Goal: Use online tool/utility

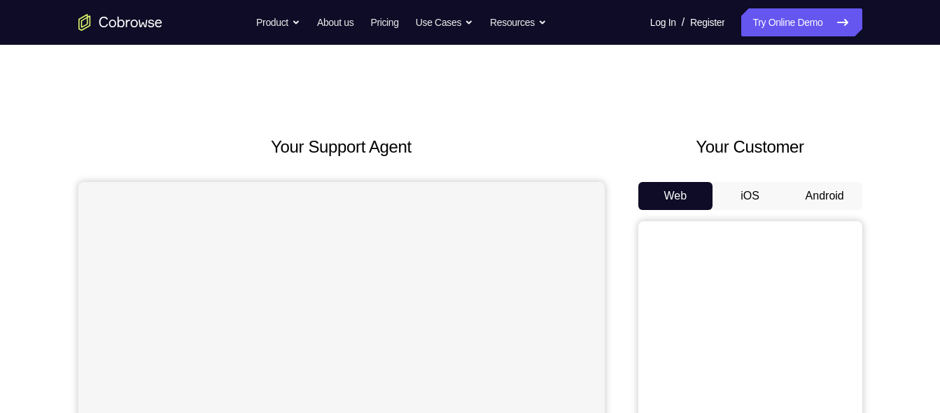
click at [831, 185] on button "Android" at bounding box center [825, 196] width 75 height 28
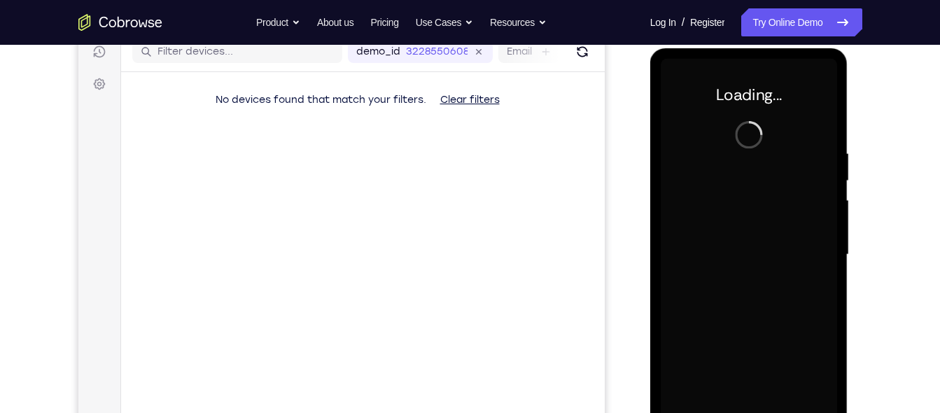
scroll to position [180, 0]
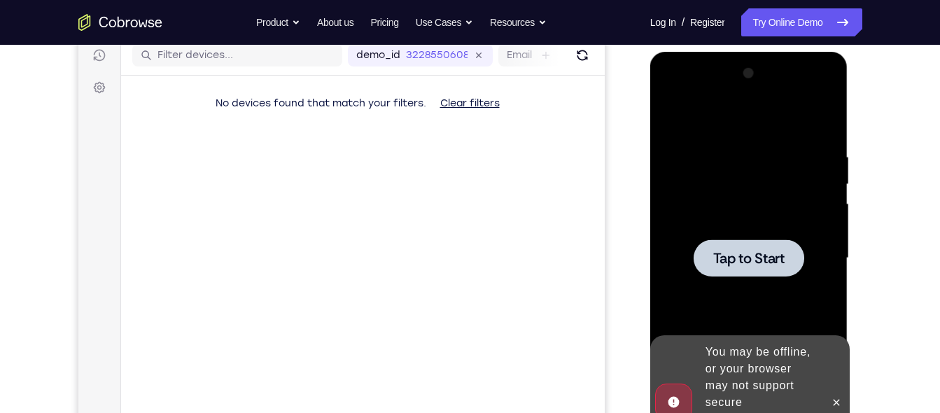
click at [741, 254] on span "Tap to Start" at bounding box center [748, 258] width 71 height 14
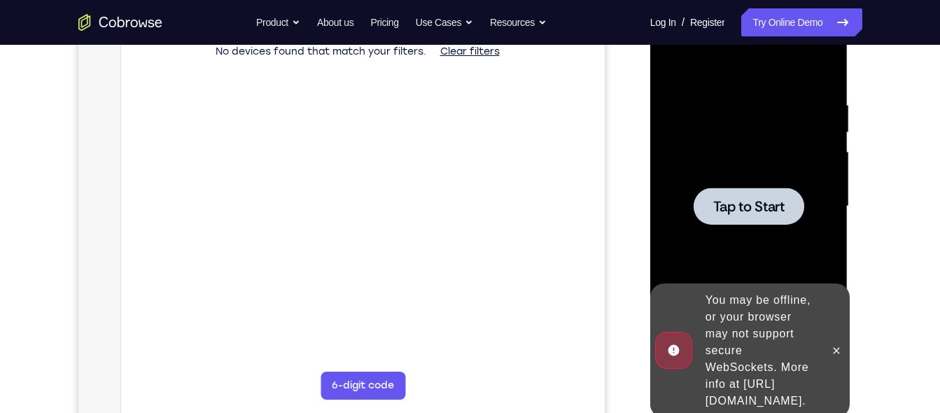
click at [755, 218] on div at bounding box center [749, 206] width 111 height 37
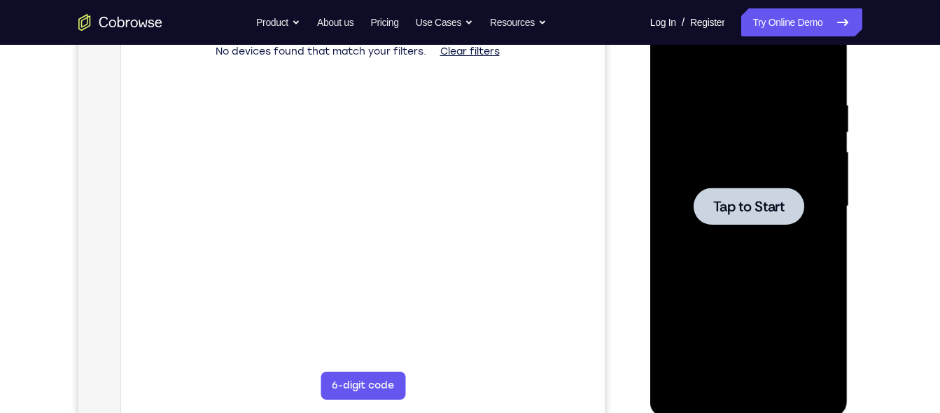
click at [718, 177] on div at bounding box center [749, 207] width 176 height 392
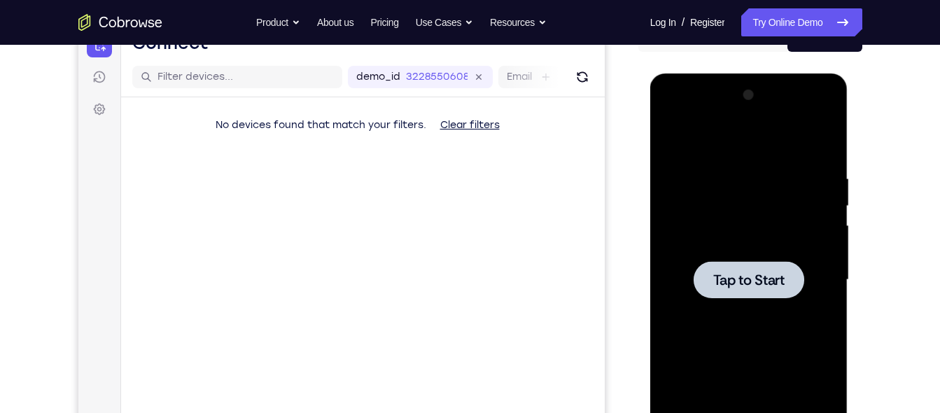
scroll to position [159, 0]
click at [783, 272] on span "Tap to Start" at bounding box center [748, 279] width 71 height 14
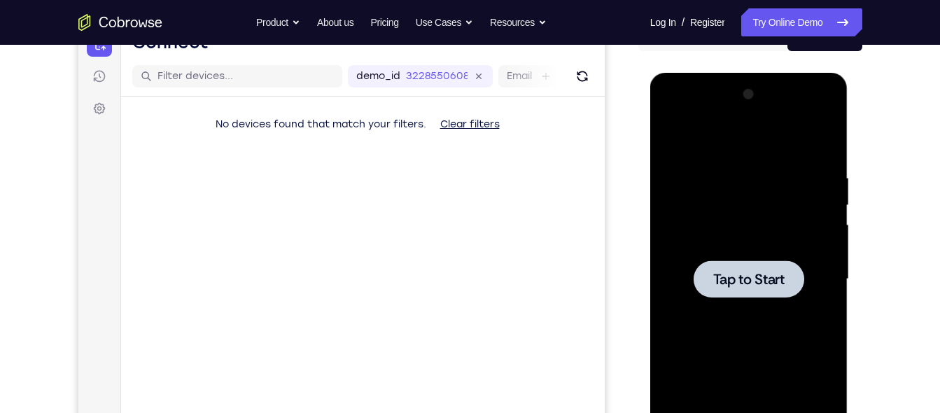
click at [783, 272] on span "Tap to Start" at bounding box center [748, 279] width 71 height 14
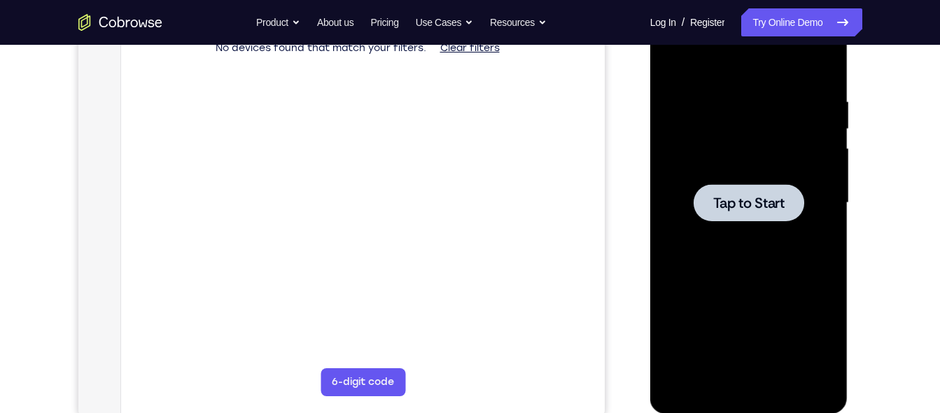
scroll to position [237, 0]
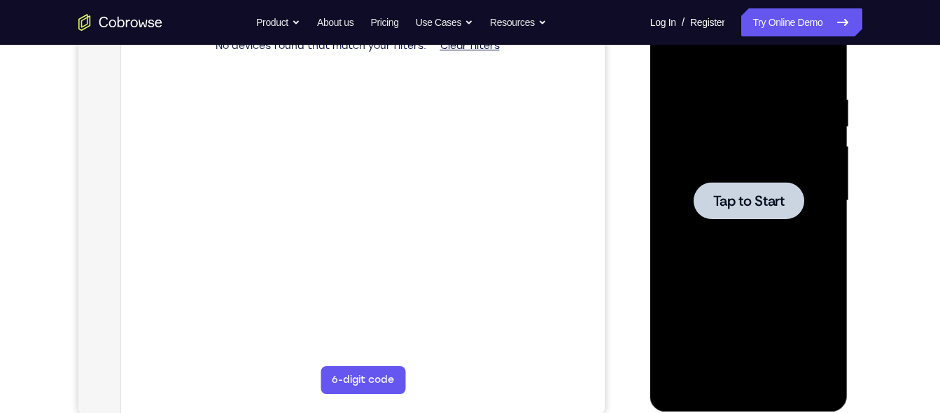
click at [762, 207] on span "Tap to Start" at bounding box center [748, 201] width 71 height 14
click at [759, 208] on span "Tap to Start" at bounding box center [748, 201] width 71 height 14
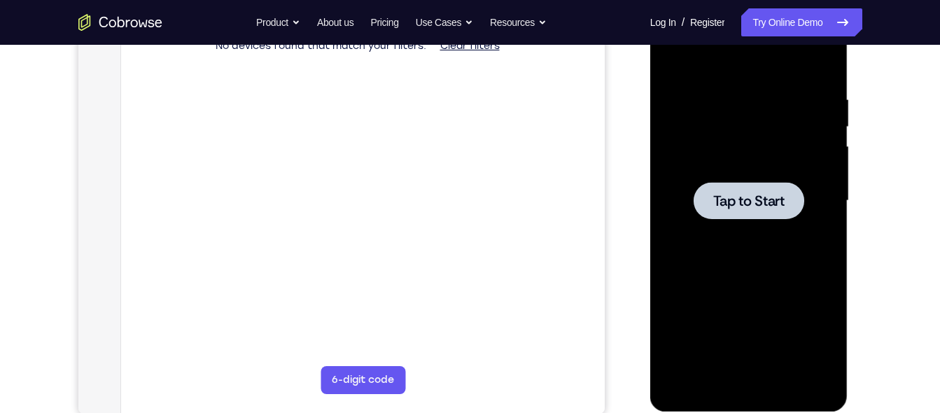
click at [759, 208] on span "Tap to Start" at bounding box center [748, 201] width 71 height 14
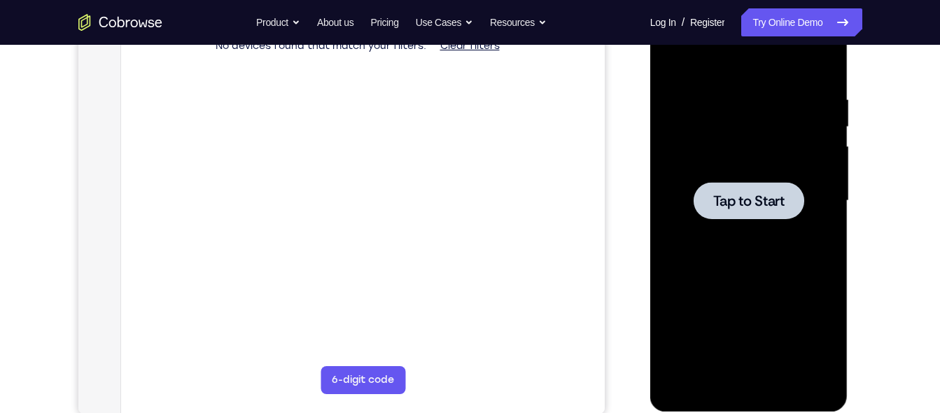
click at [759, 208] on span "Tap to Start" at bounding box center [748, 201] width 71 height 14
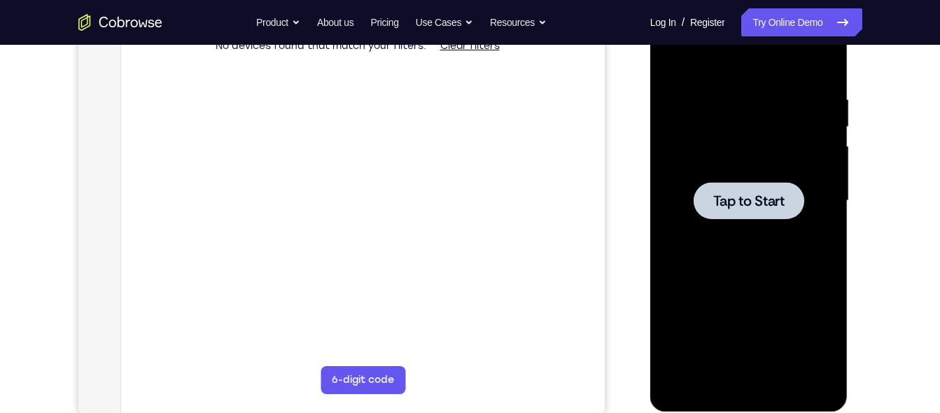
click at [759, 208] on span "Tap to Start" at bounding box center [748, 201] width 71 height 14
click at [746, 200] on span "Tap to Start" at bounding box center [748, 201] width 71 height 14
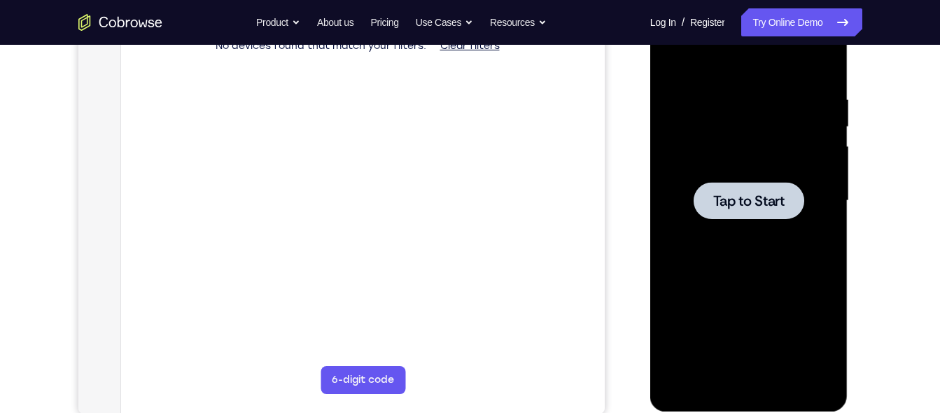
click at [746, 200] on span "Tap to Start" at bounding box center [748, 201] width 71 height 14
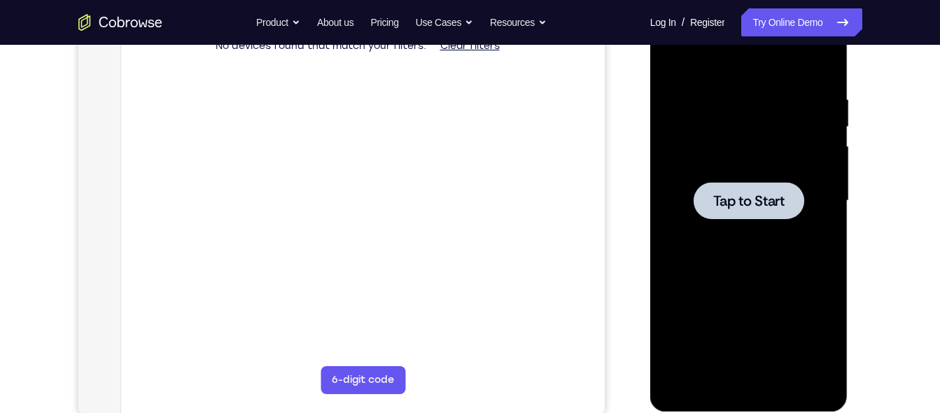
click at [746, 200] on span "Tap to Start" at bounding box center [748, 201] width 71 height 14
drag, startPoint x: 746, startPoint y: 200, endPoint x: 745, endPoint y: 189, distance: 10.6
click at [745, 189] on button "Tap to Start" at bounding box center [749, 200] width 111 height 37
click at [745, 189] on div at bounding box center [749, 200] width 111 height 37
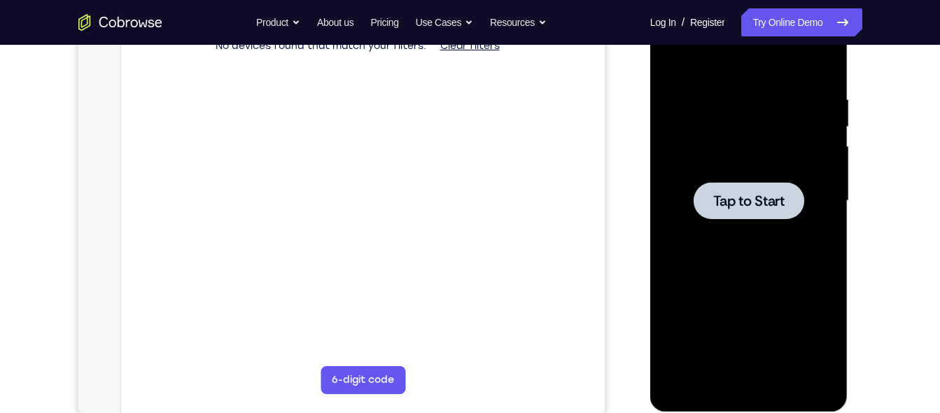
click at [745, 189] on div at bounding box center [749, 200] width 111 height 37
drag, startPoint x: 745, startPoint y: 189, endPoint x: 1119, endPoint y: 138, distance: 378.0
click at [745, 189] on div at bounding box center [749, 200] width 111 height 37
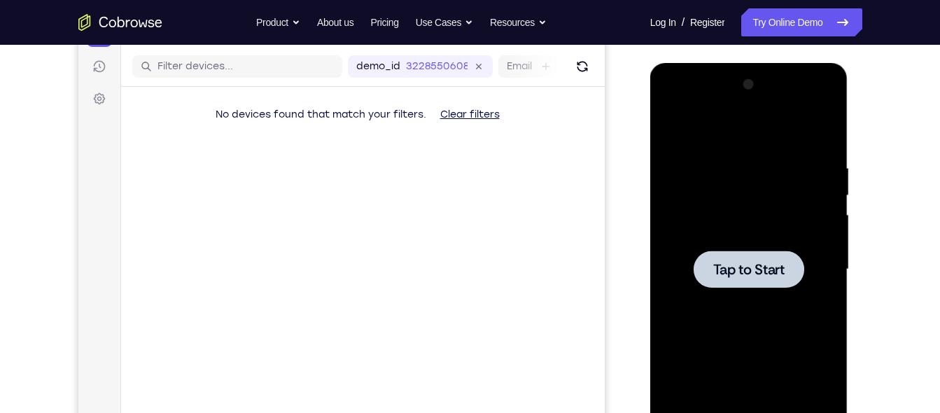
scroll to position [168, 0]
click at [729, 281] on div at bounding box center [749, 269] width 111 height 37
